Goal: Information Seeking & Learning: Learn about a topic

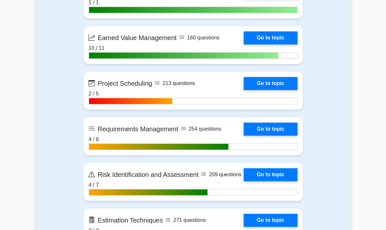
scroll to position [1035, 0]
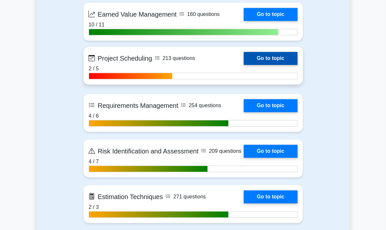
click at [244, 62] on link "Go to topic" at bounding box center [270, 58] width 53 height 13
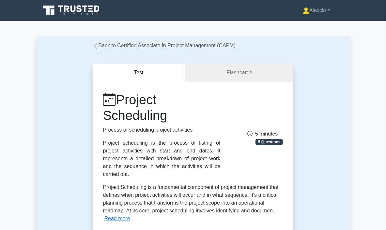
click at [233, 68] on link "Flashcards" at bounding box center [239, 73] width 108 height 19
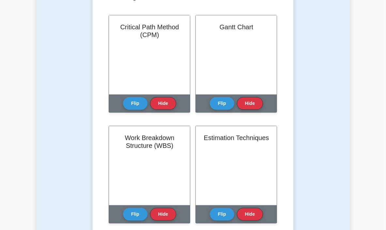
scroll to position [163, 0]
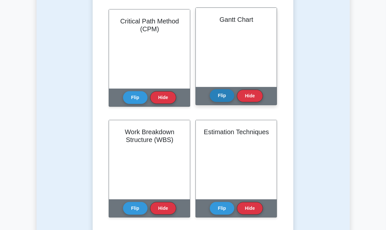
click at [226, 97] on button "Flip" at bounding box center [222, 95] width 24 height 13
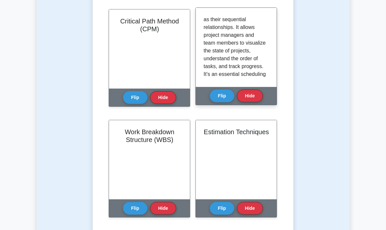
scroll to position [0, 0]
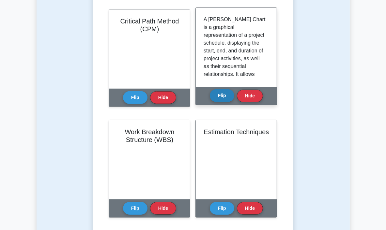
click at [223, 91] on button "Flip" at bounding box center [222, 95] width 24 height 13
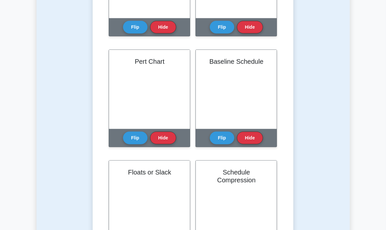
scroll to position [456, 0]
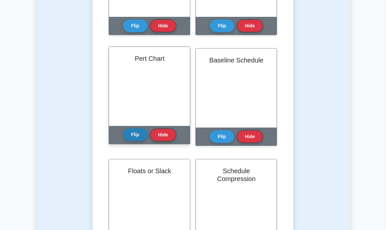
click at [136, 136] on button "Flip" at bounding box center [135, 134] width 24 height 13
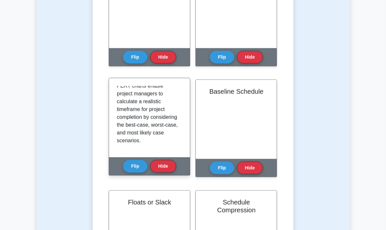
scroll to position [424, 0]
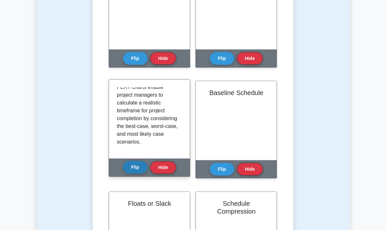
click at [136, 169] on button "Flip" at bounding box center [135, 167] width 24 height 13
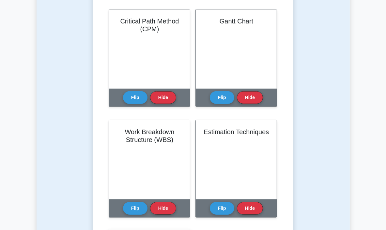
scroll to position [130, 0]
